Goal: Transaction & Acquisition: Purchase product/service

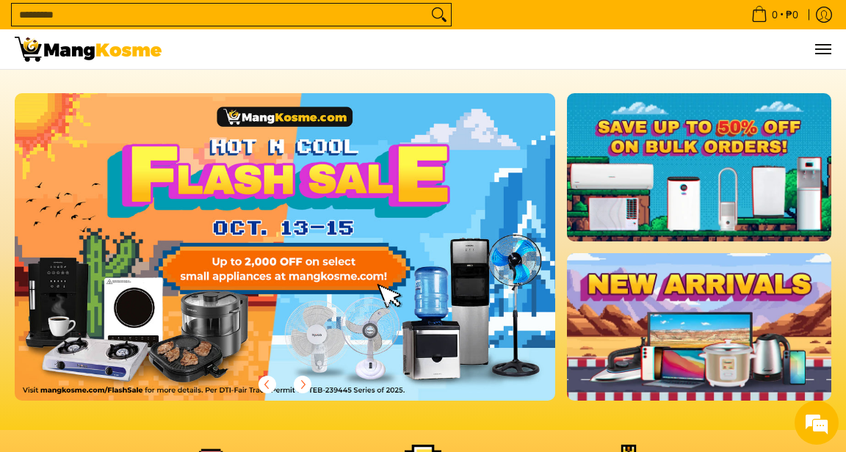
scroll to position [6, 0]
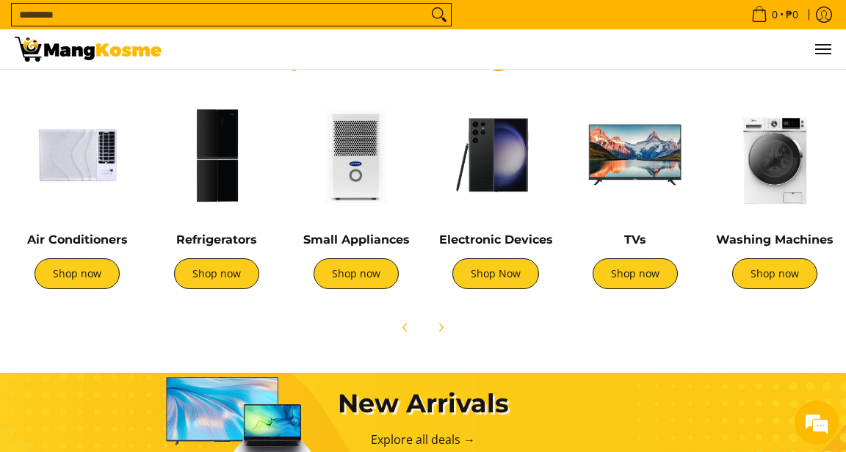
click at [71, 275] on link "Shop now" at bounding box center [77, 274] width 85 height 31
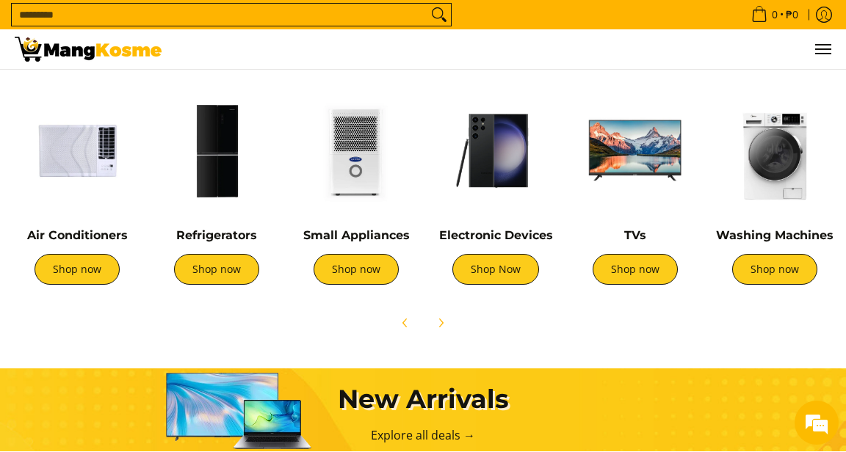
scroll to position [549, 0]
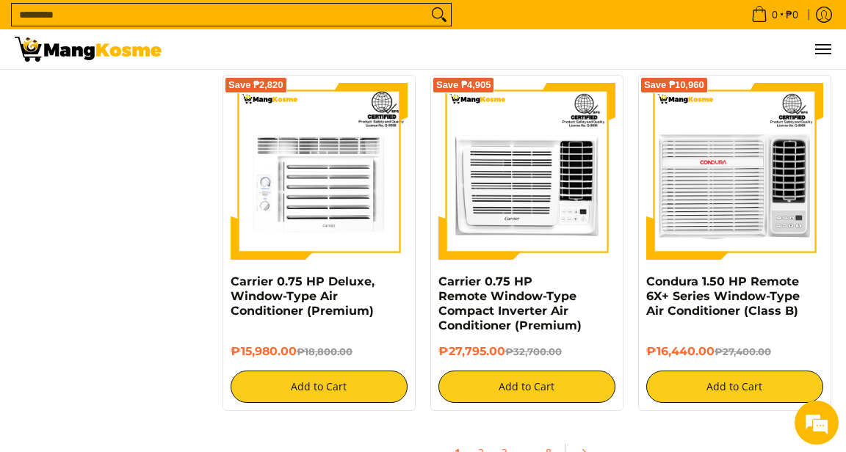
scroll to position [2630, 0]
